Goal: Task Accomplishment & Management: Use online tool/utility

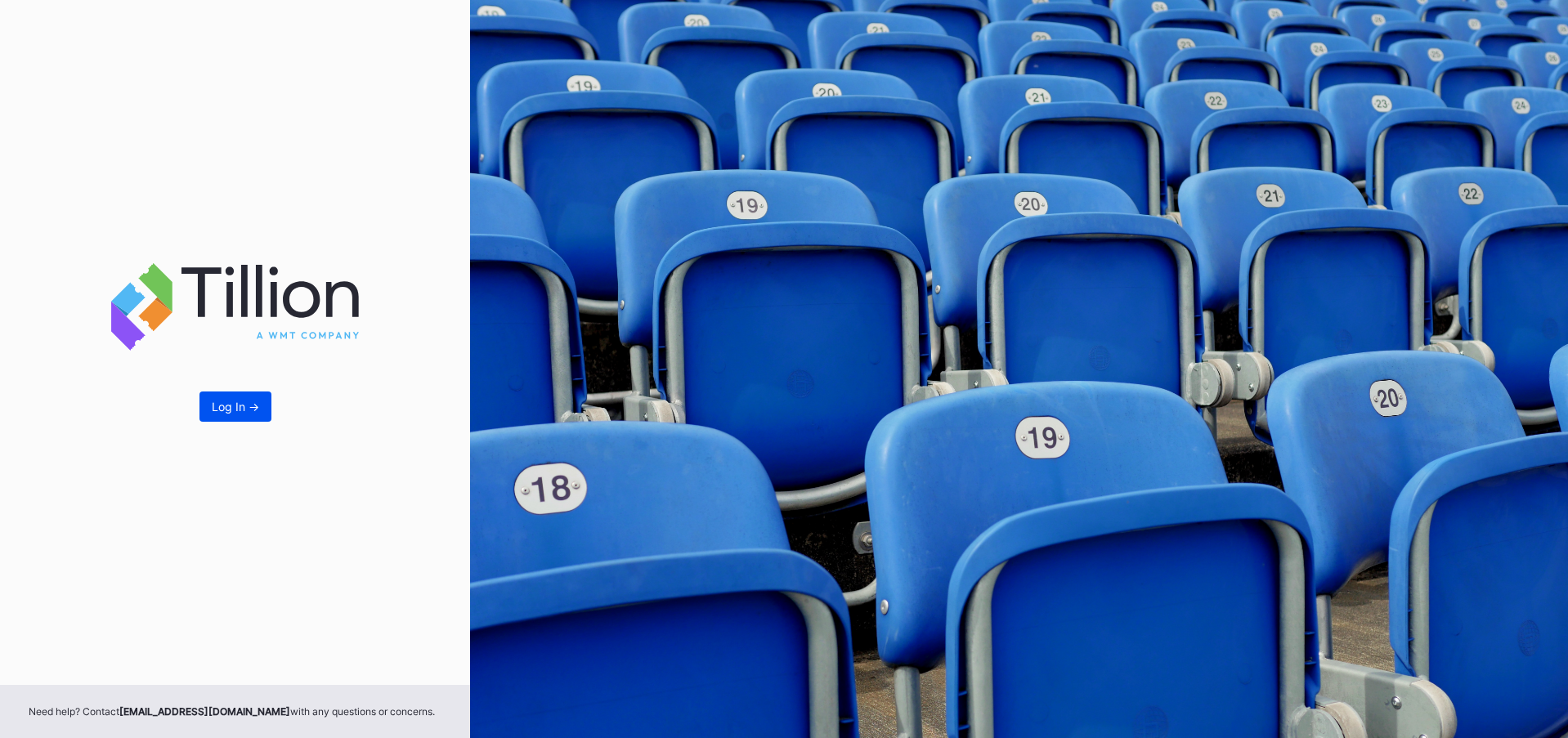
click at [227, 405] on div "Log In ->" at bounding box center [235, 407] width 47 height 14
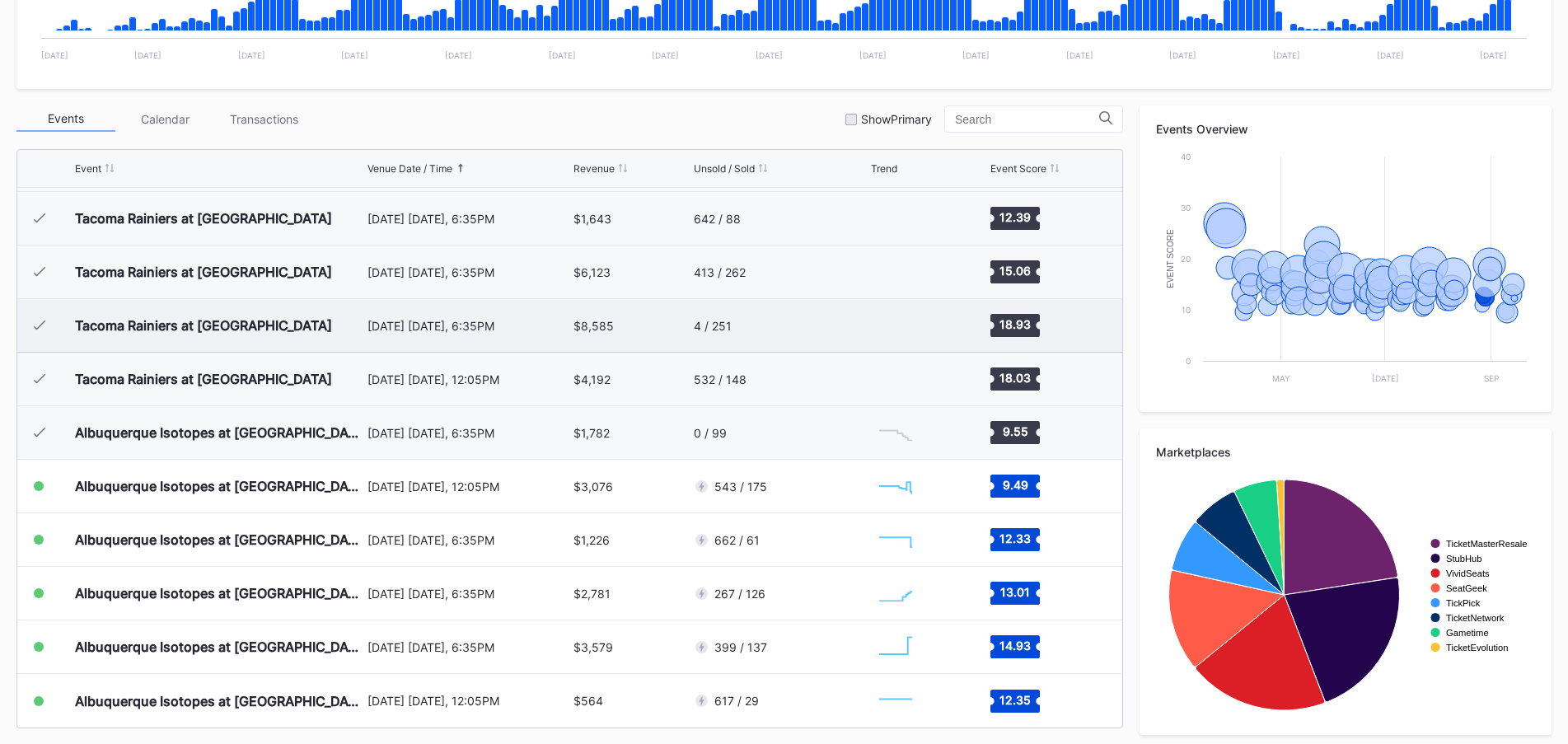
scroll to position [502, 0]
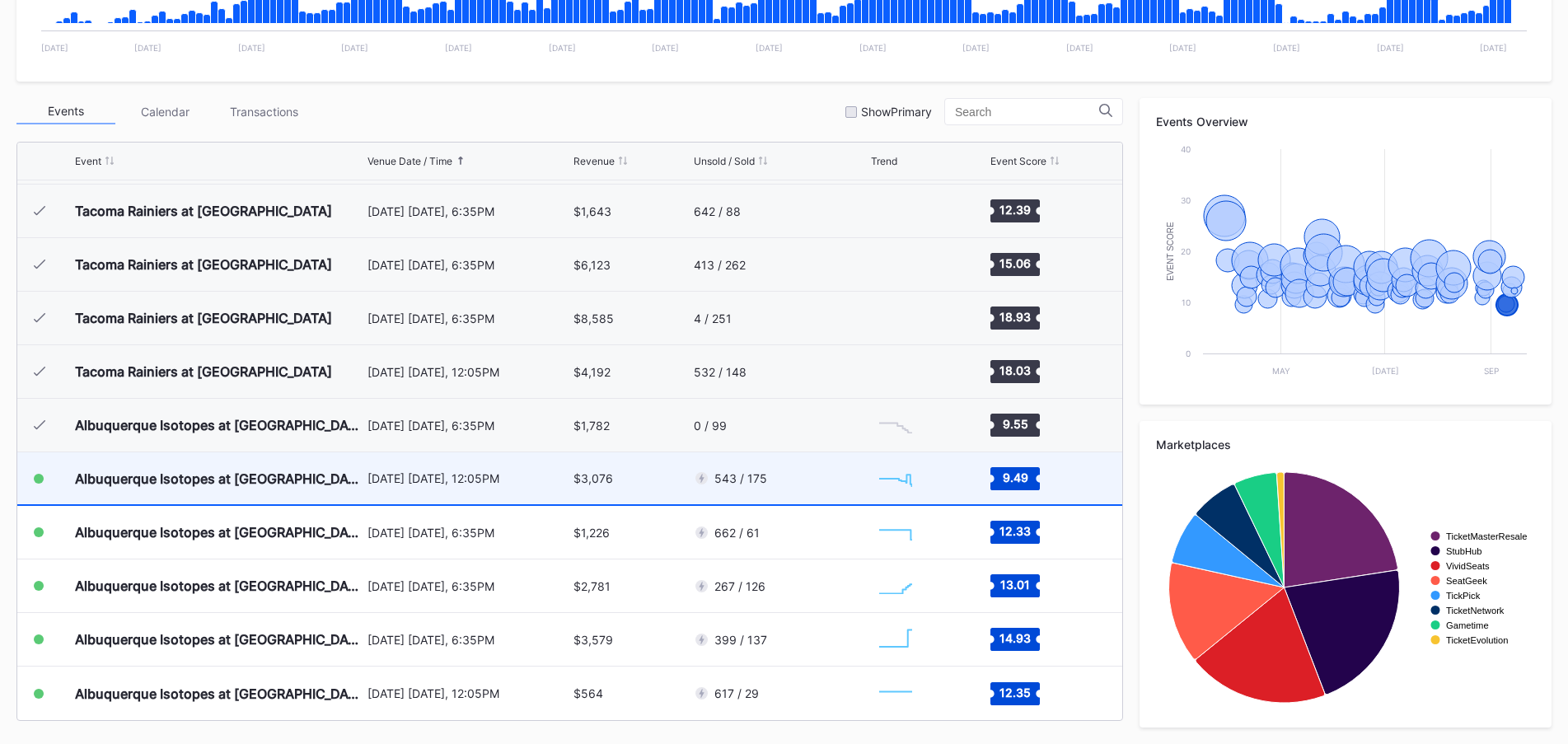
click at [848, 480] on div "543 / 175" at bounding box center [780, 478] width 173 height 52
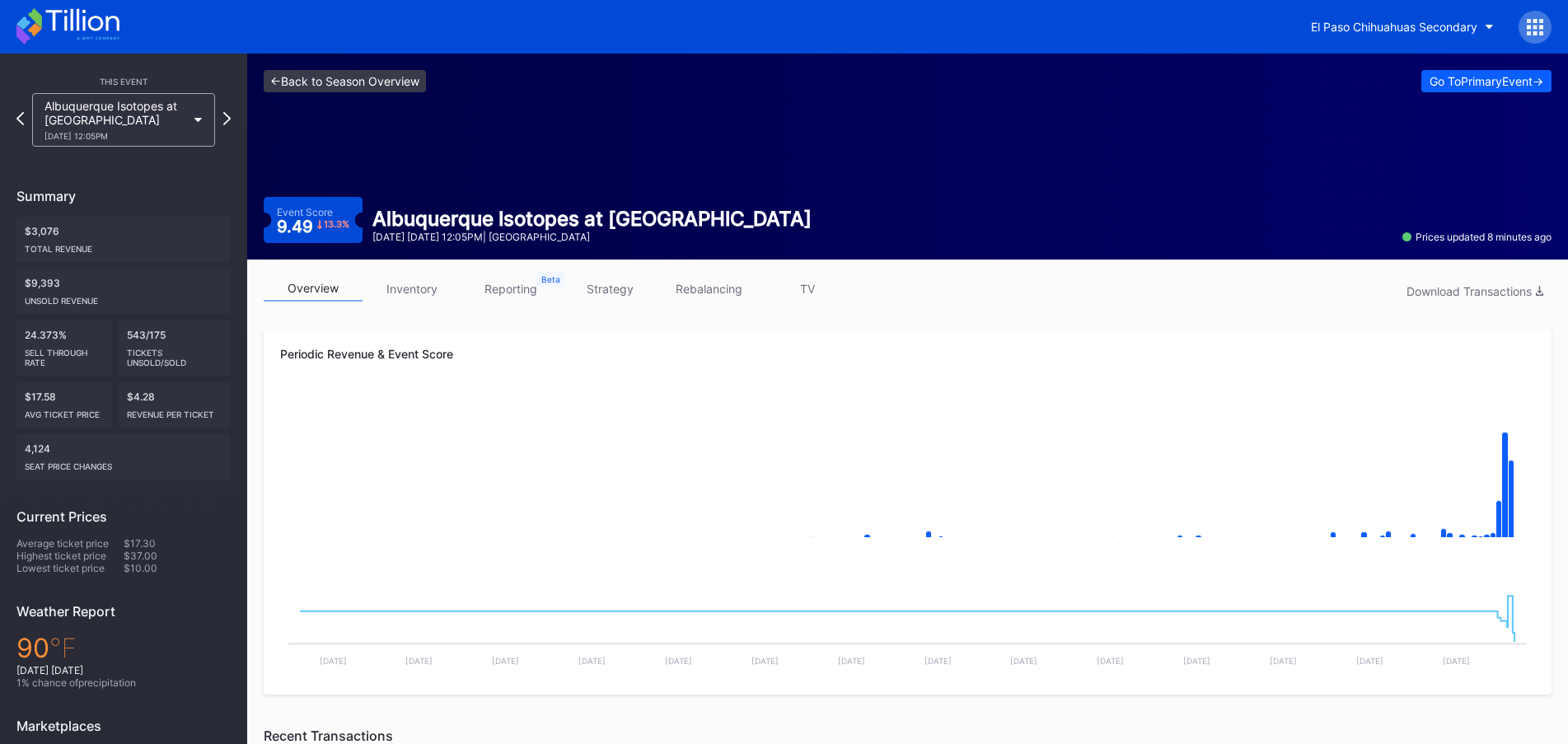
click at [373, 88] on link "<- Back to Season Overview" at bounding box center [344, 81] width 163 height 22
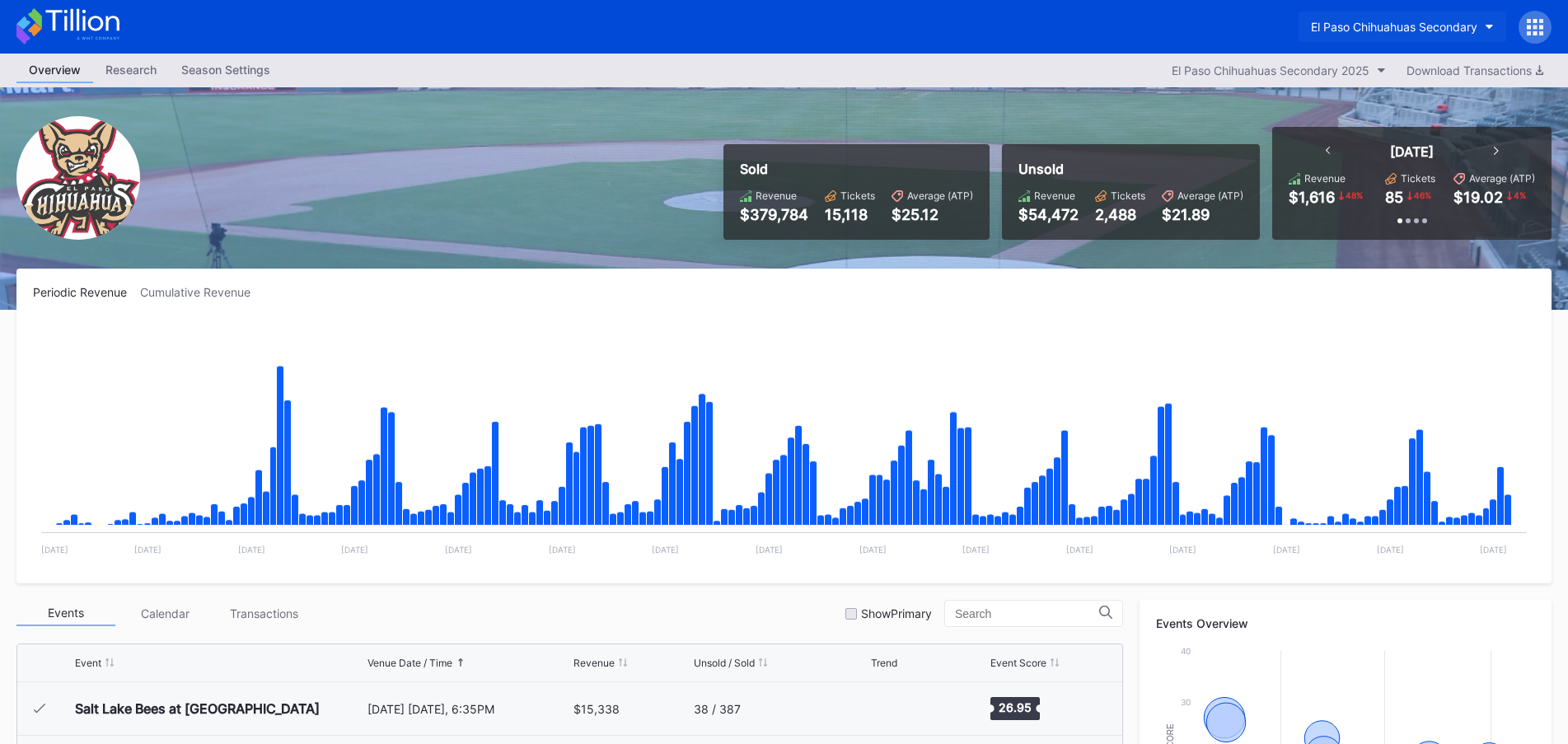
scroll to position [3476, 0]
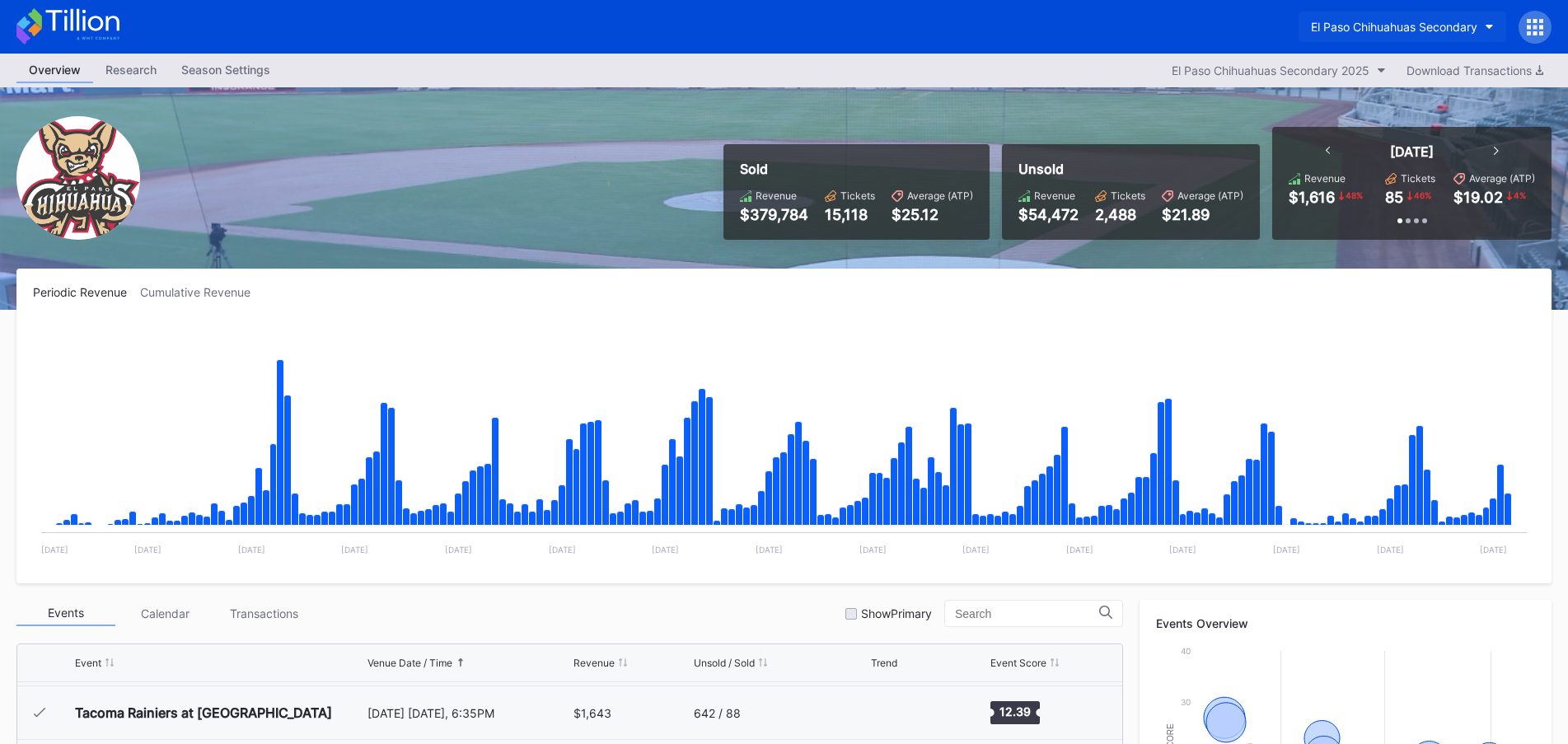
click at [1391, 20] on div "El Paso Chihuahuas Secondary" at bounding box center [1393, 27] width 166 height 14
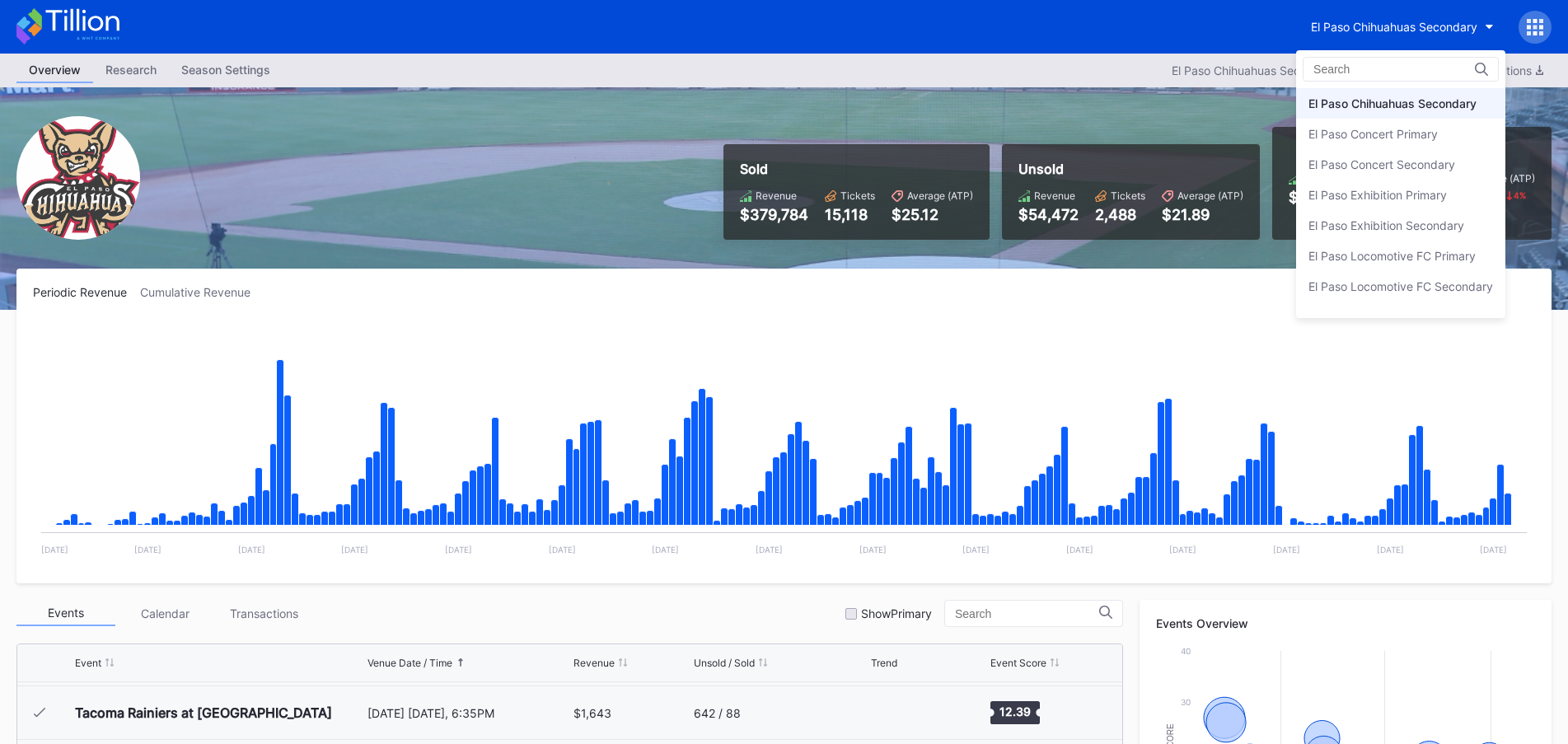
scroll to position [0, 0]
click at [1420, 110] on div "El Paso Chihuahuas Primary" at bounding box center [1383, 104] width 149 height 14
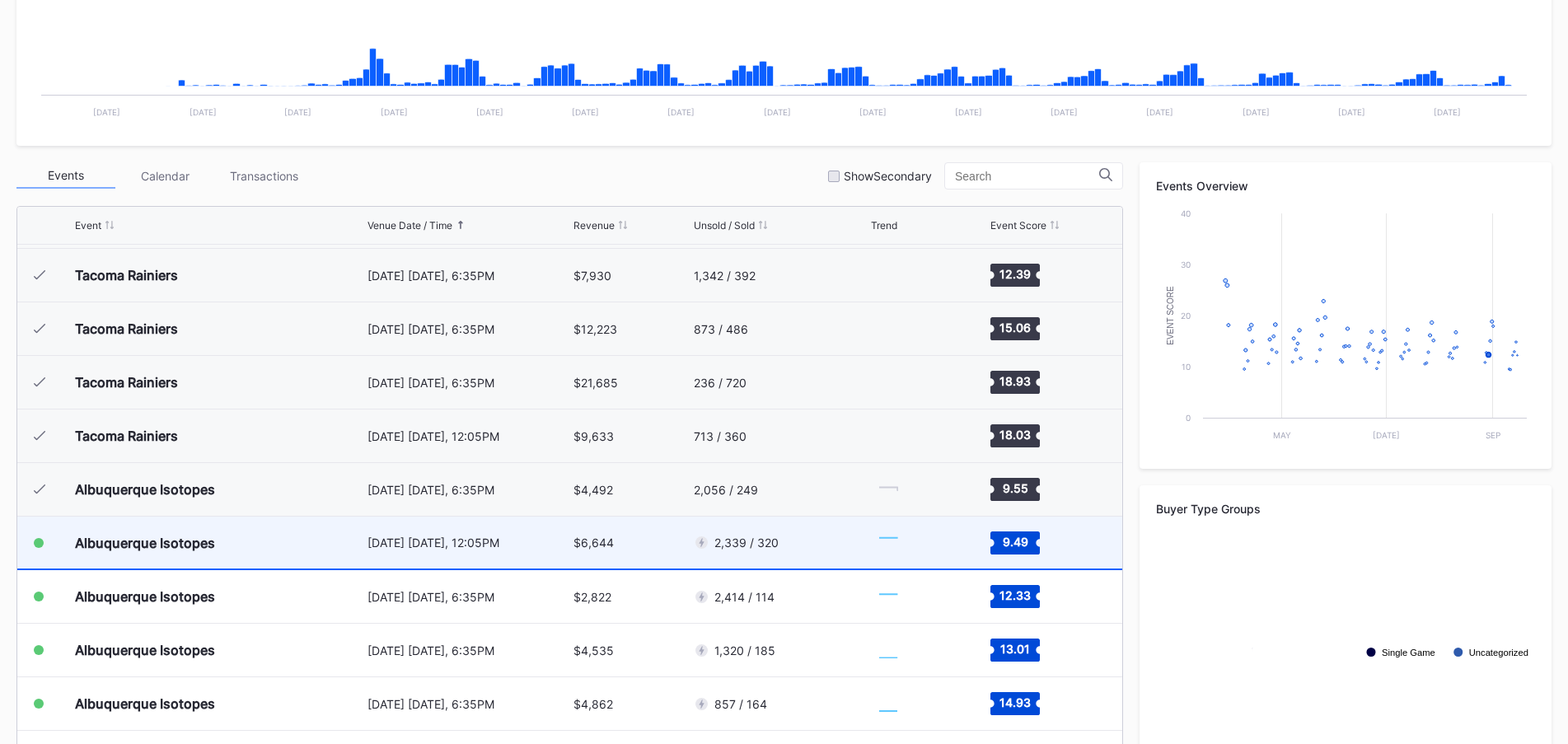
scroll to position [502, 0]
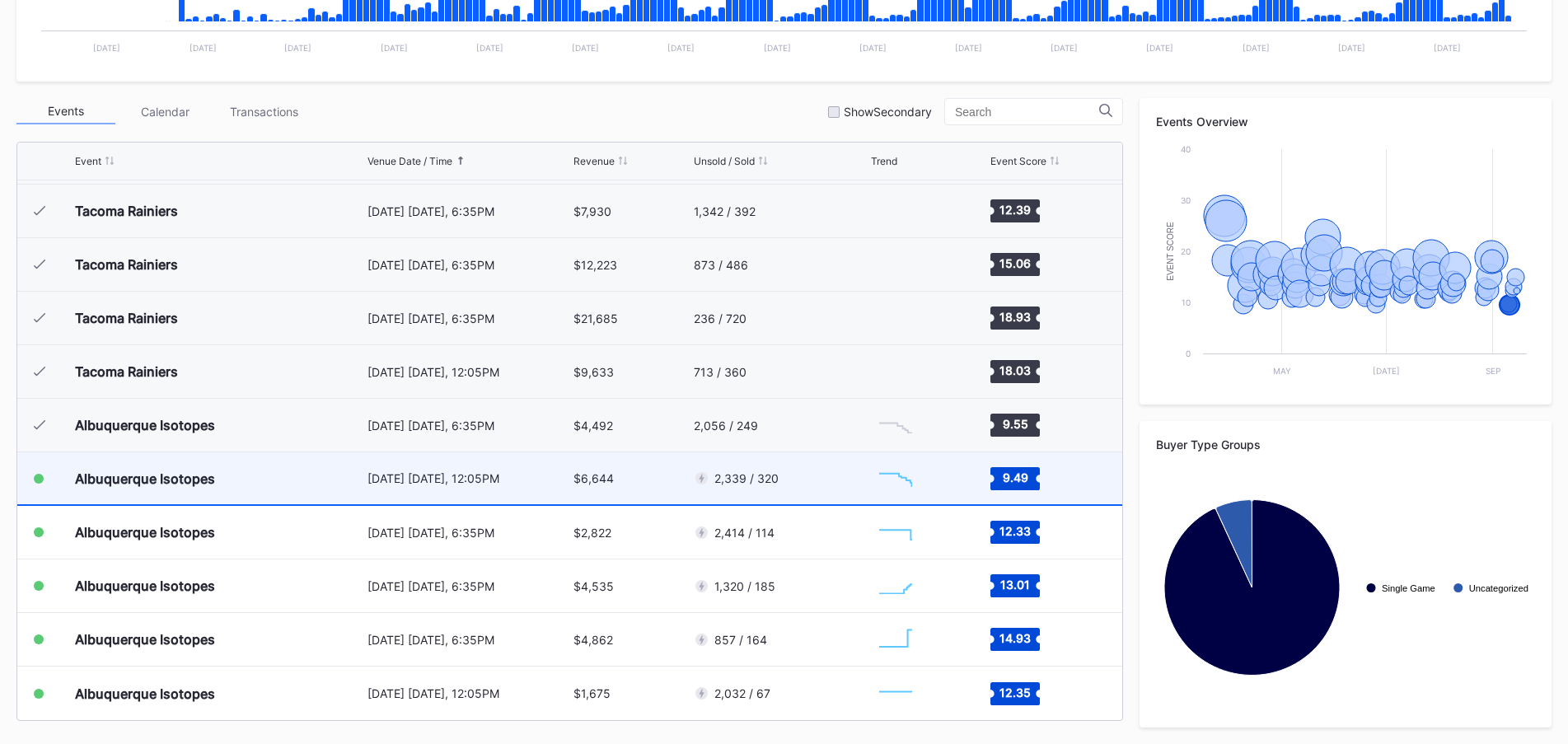
click at [834, 488] on div "2,339 / 320" at bounding box center [780, 478] width 173 height 52
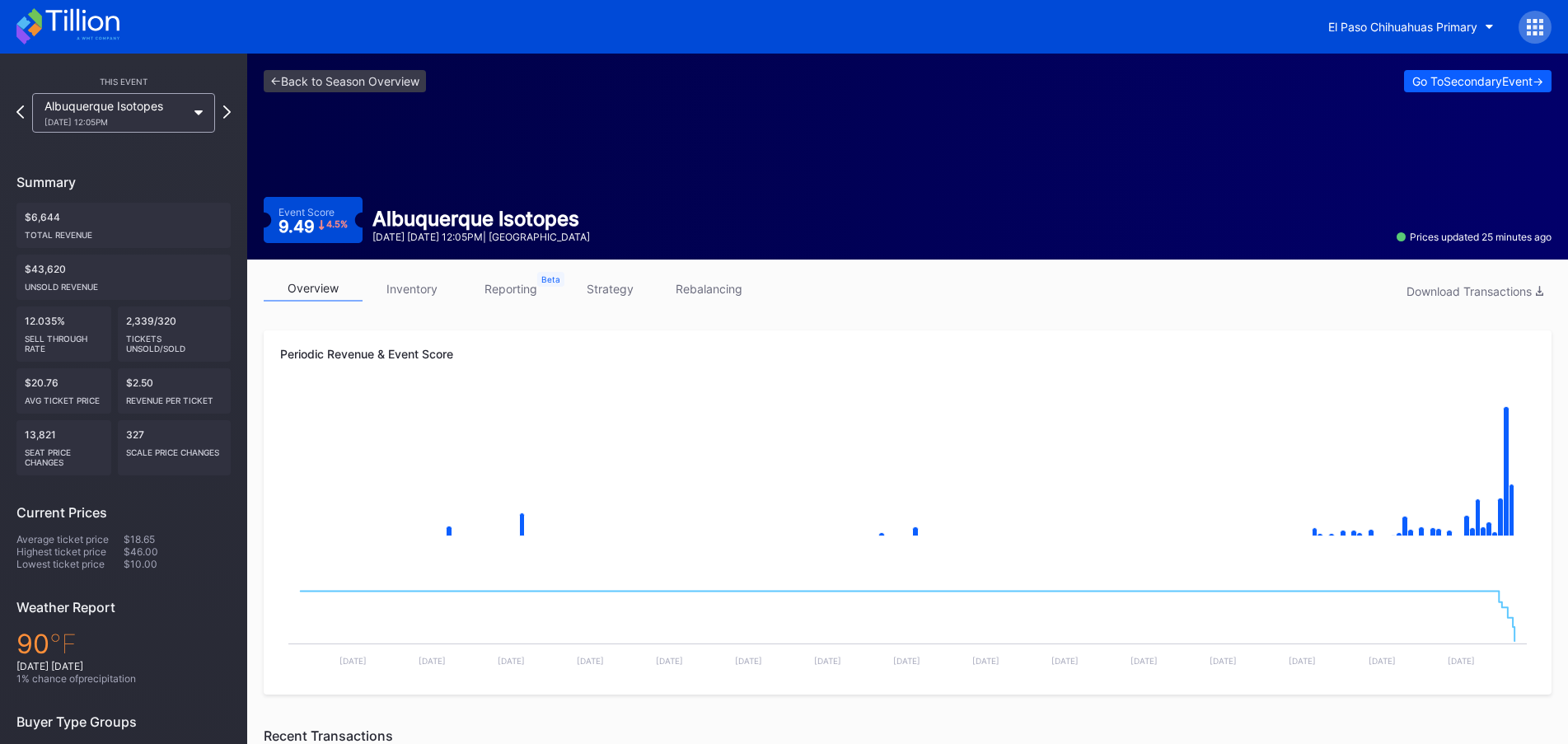
click at [631, 294] on link "strategy" at bounding box center [610, 288] width 99 height 25
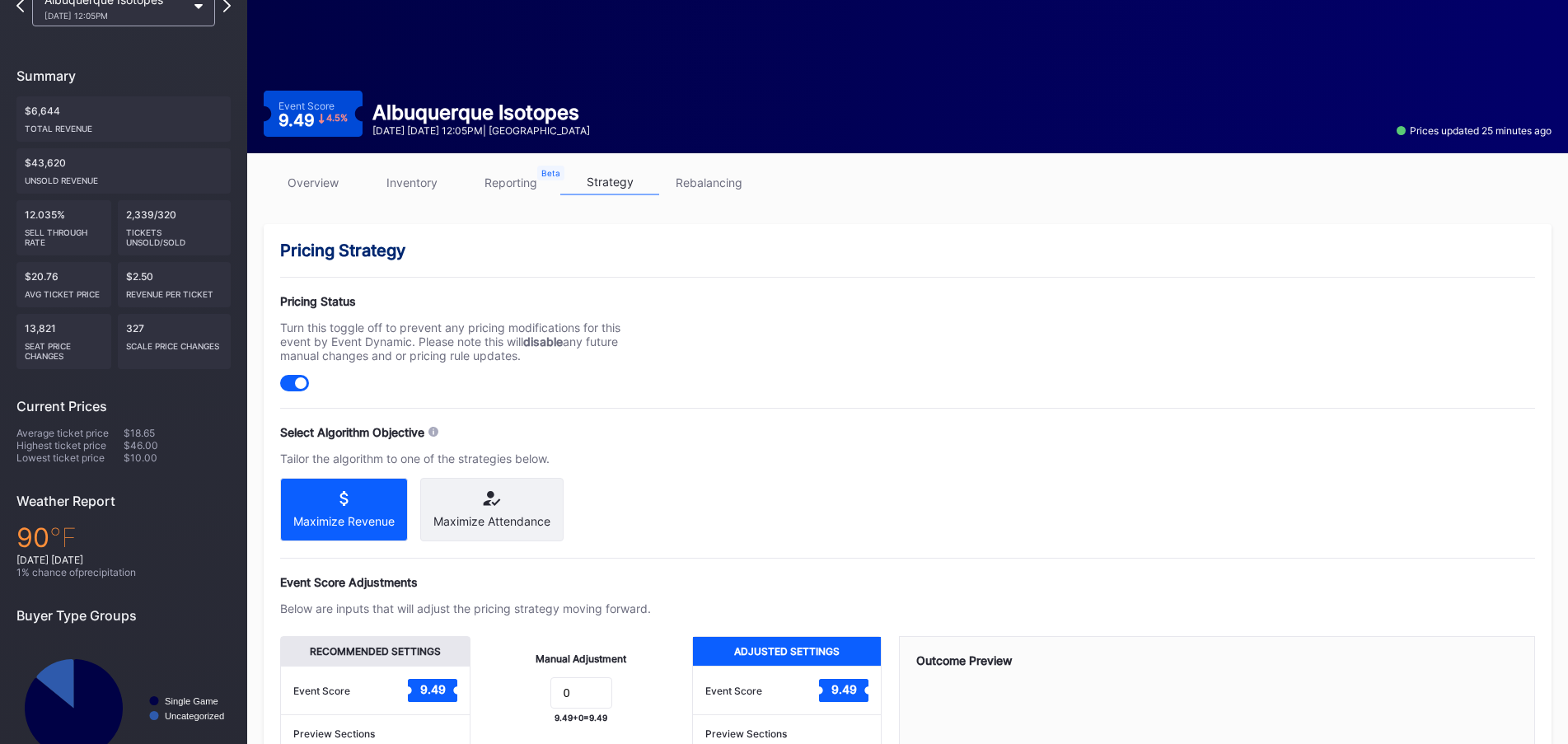
scroll to position [247, 0]
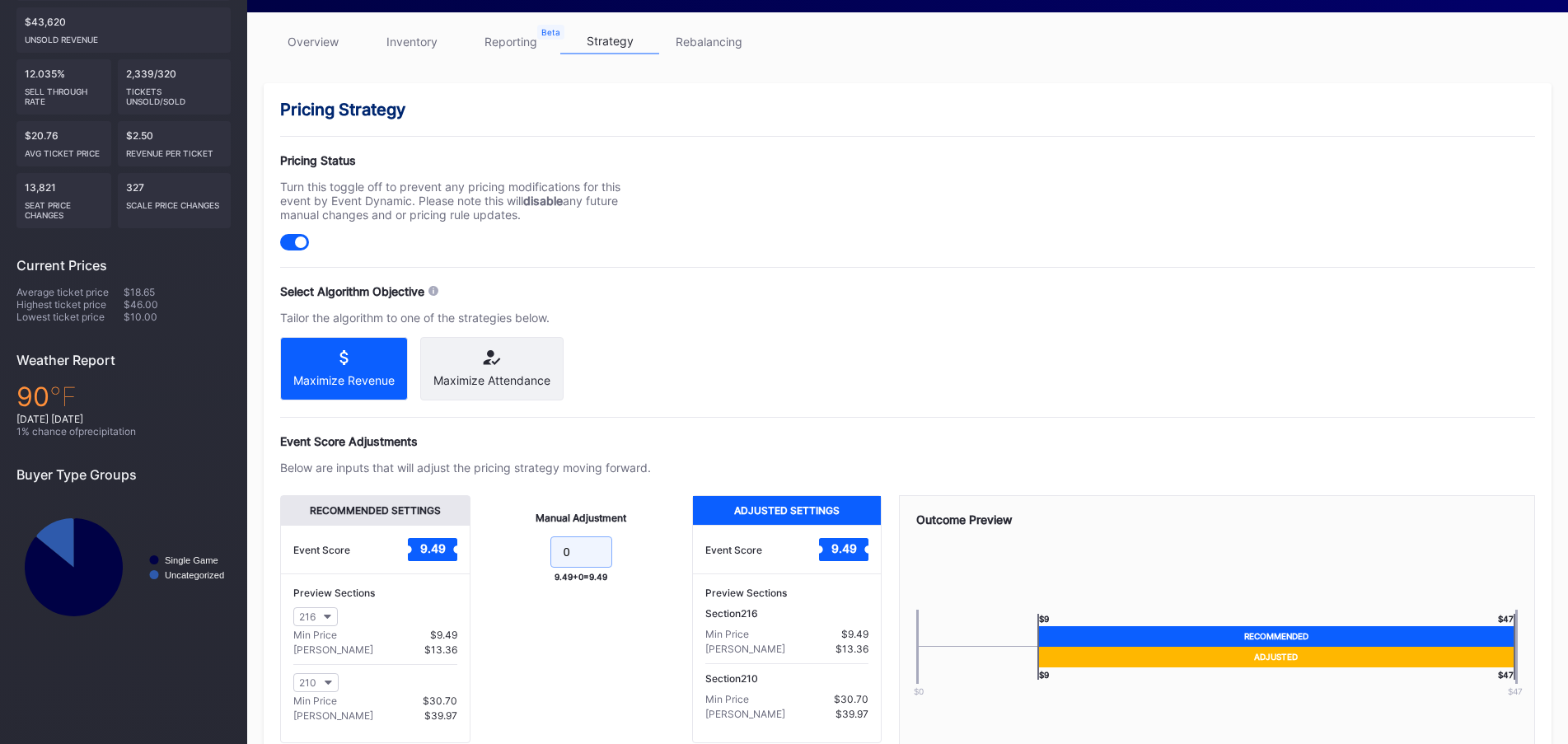
click at [581, 567] on input "0" at bounding box center [581, 552] width 61 height 32
type input "1"
click at [849, 241] on div "Pricing Status Turn this toggle off to prevent any pricing modifications for th…" at bounding box center [907, 201] width 1254 height 98
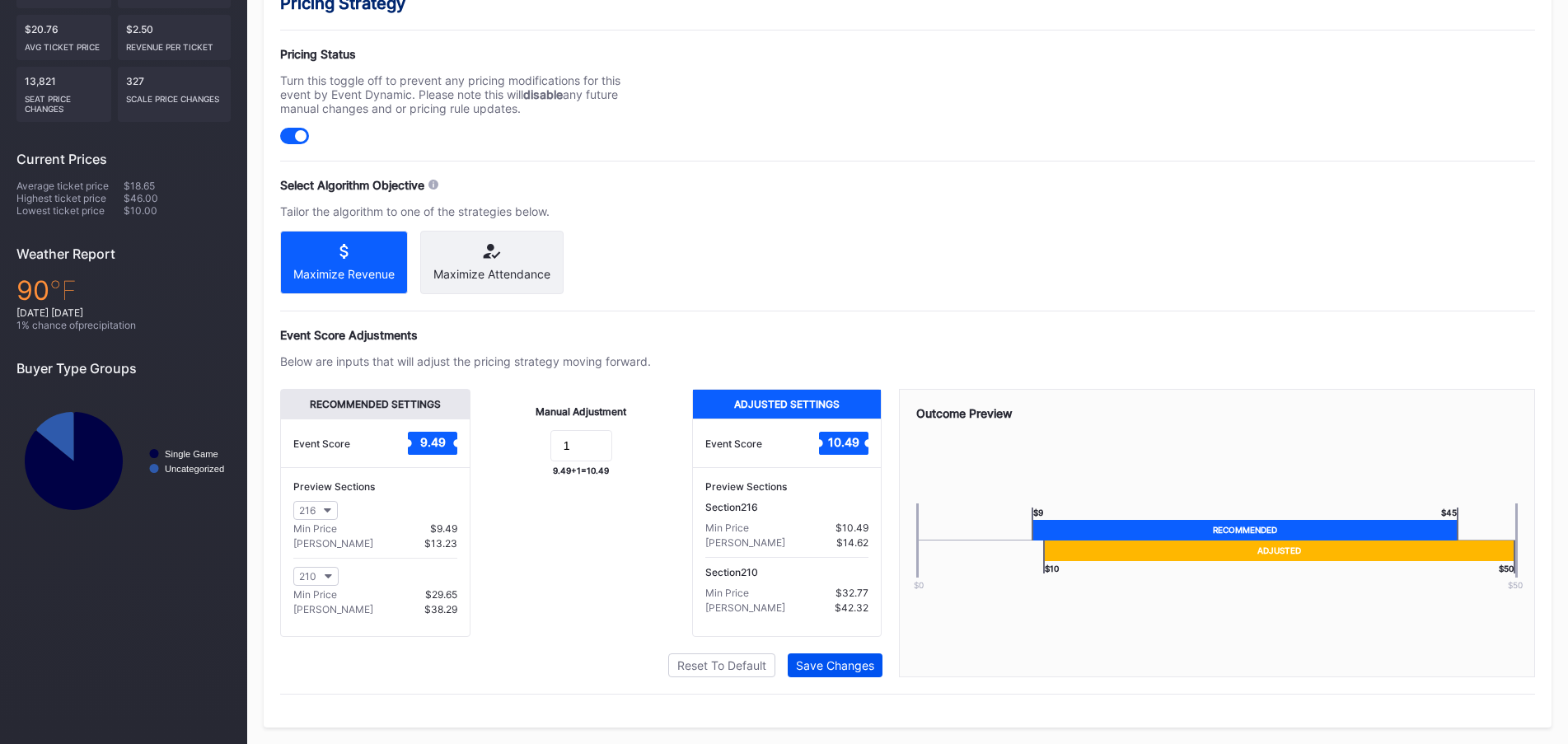
click at [851, 668] on div "Save Changes" at bounding box center [835, 665] width 78 height 14
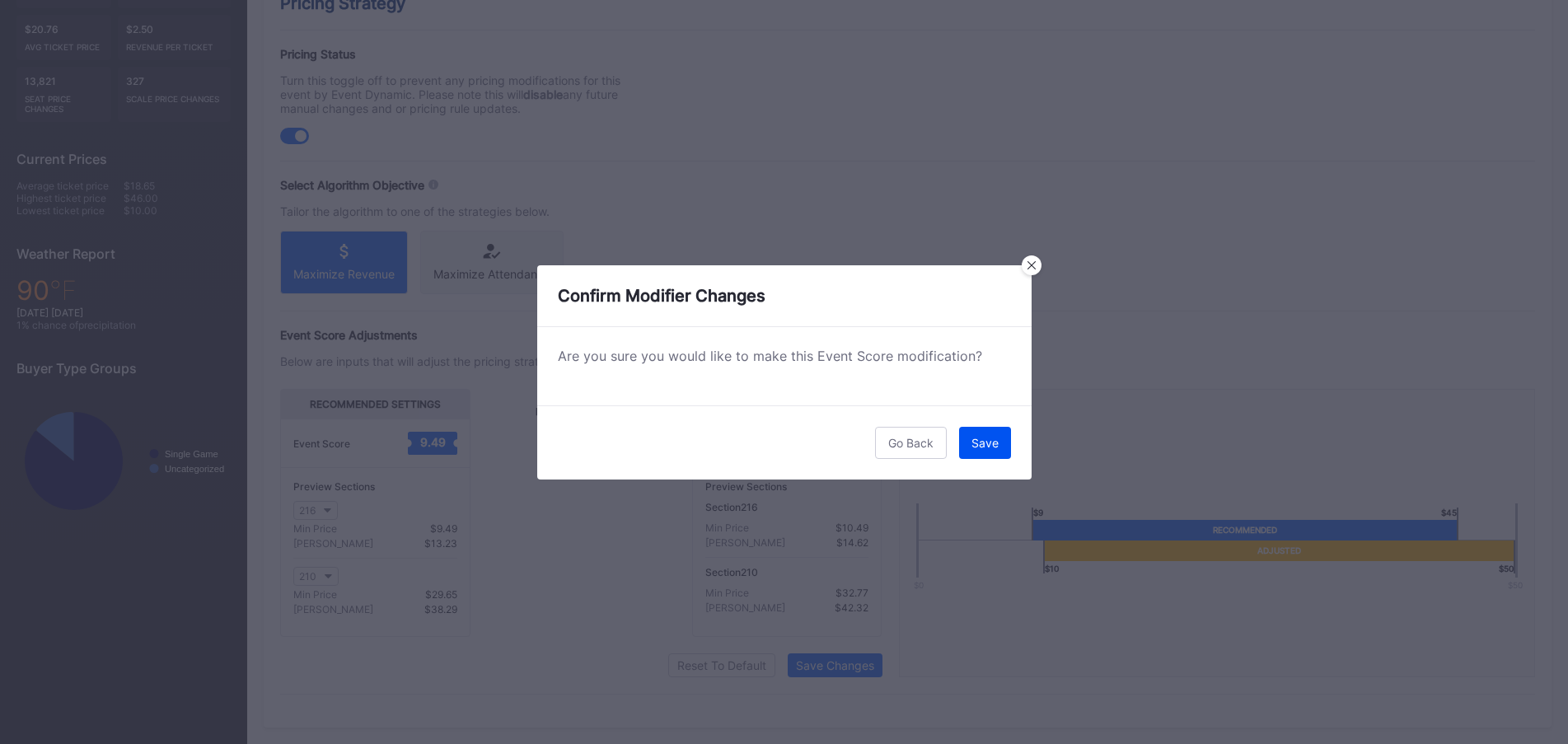
click at [978, 441] on div "Save" at bounding box center [985, 443] width 27 height 14
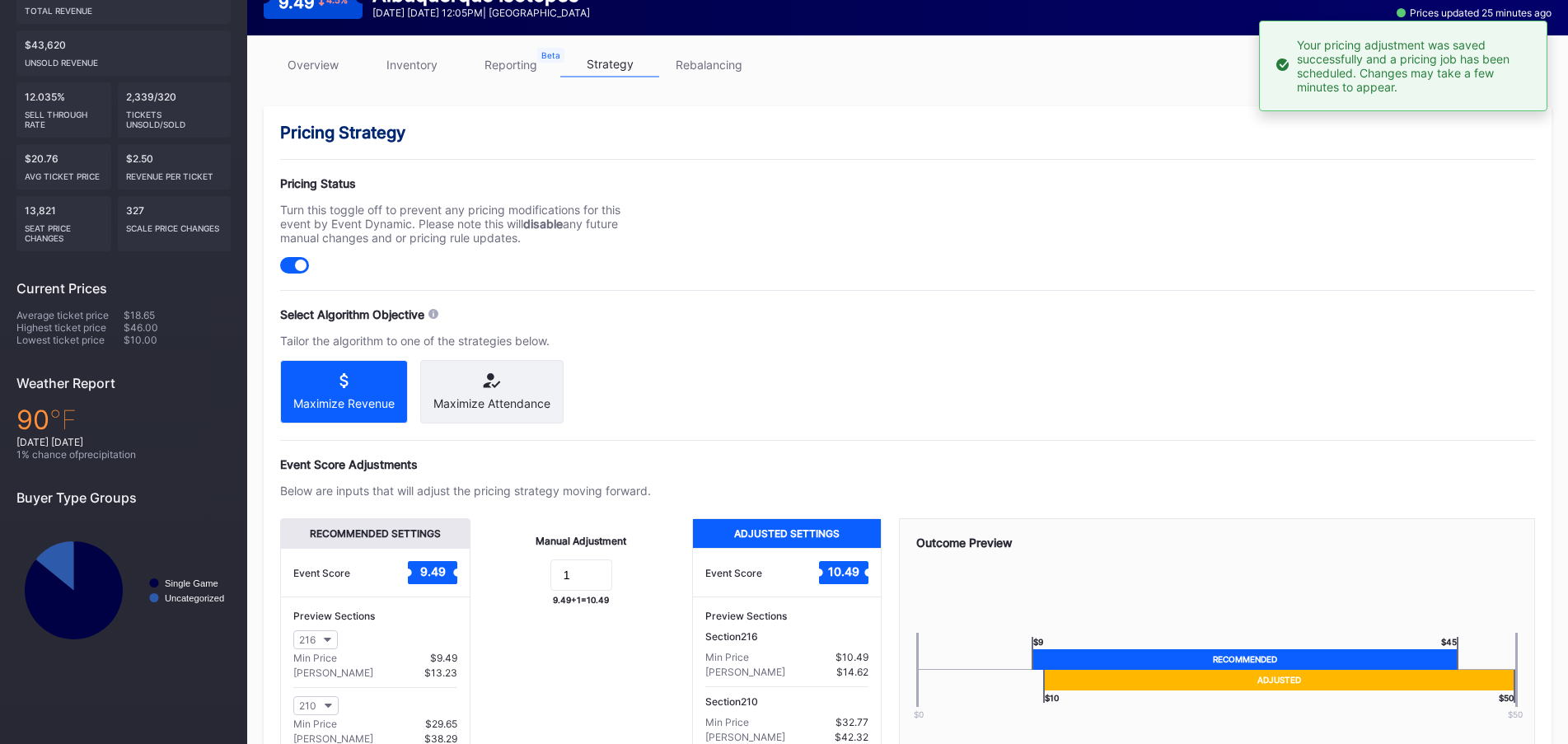
scroll to position [0, 0]
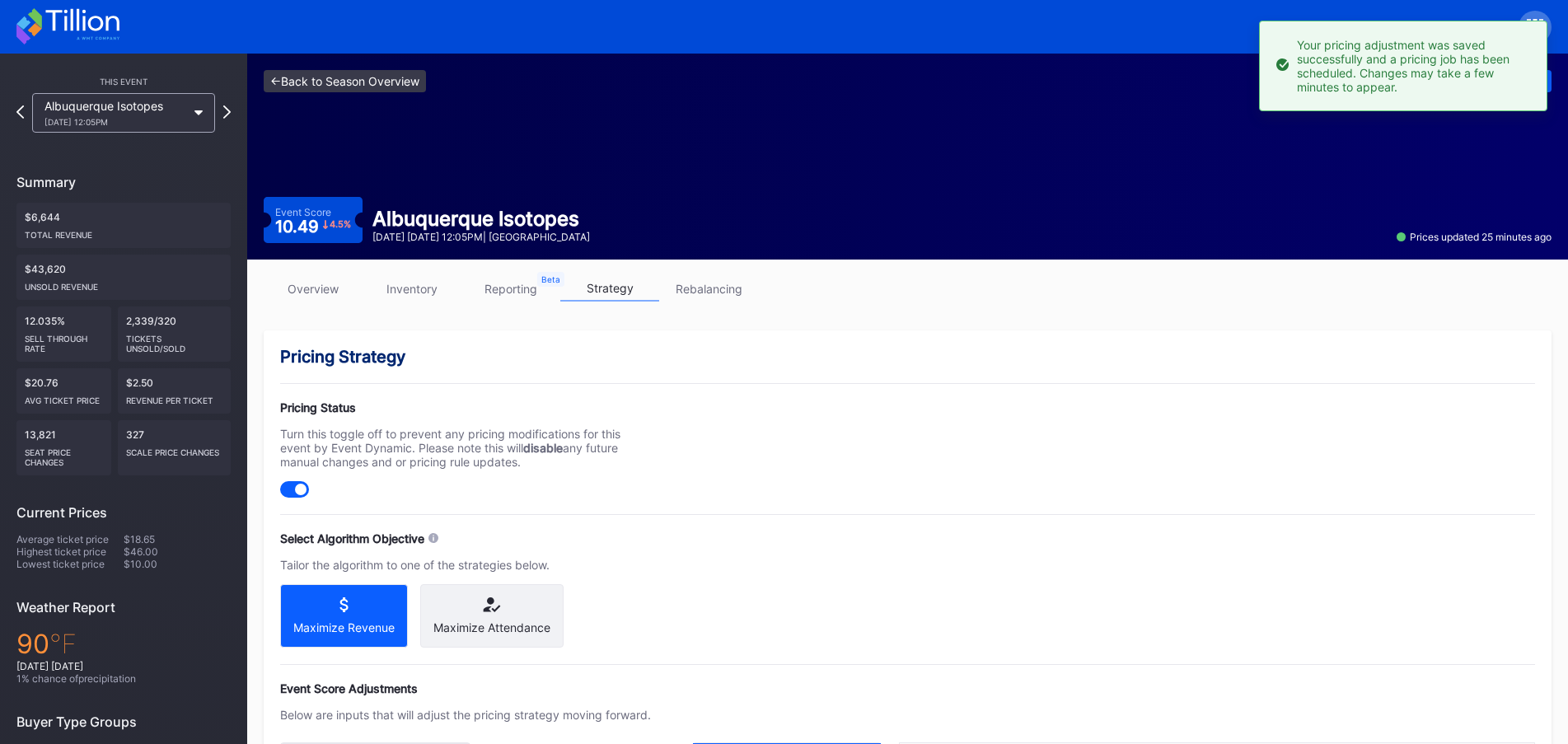
click at [391, 89] on link "<- Back to Season Overview" at bounding box center [344, 81] width 163 height 22
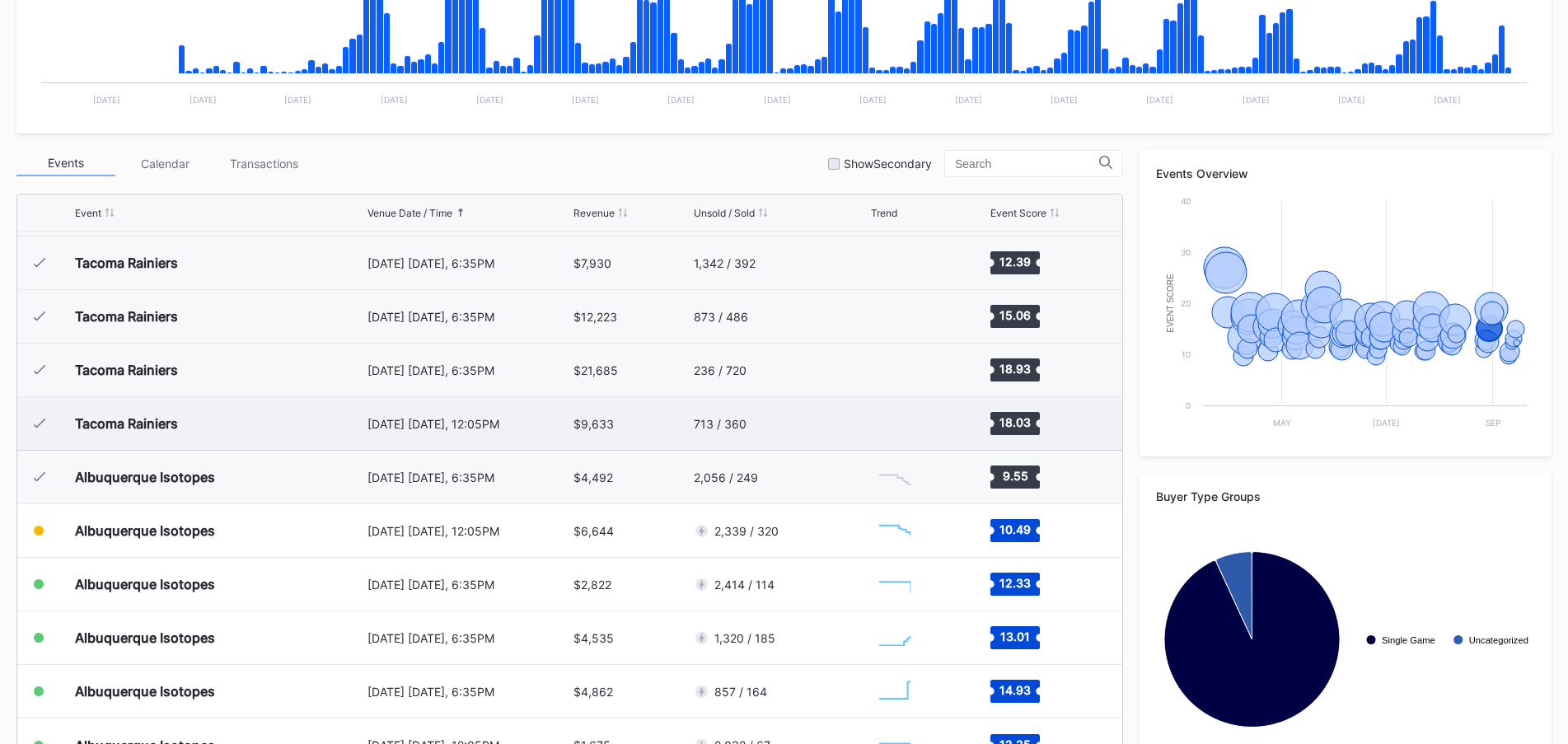
scroll to position [502, 0]
